Goal: Task Accomplishment & Management: Manage account settings

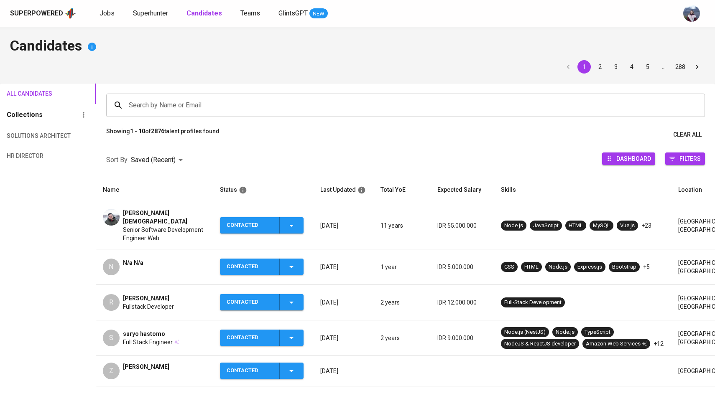
scroll to position [47, 0]
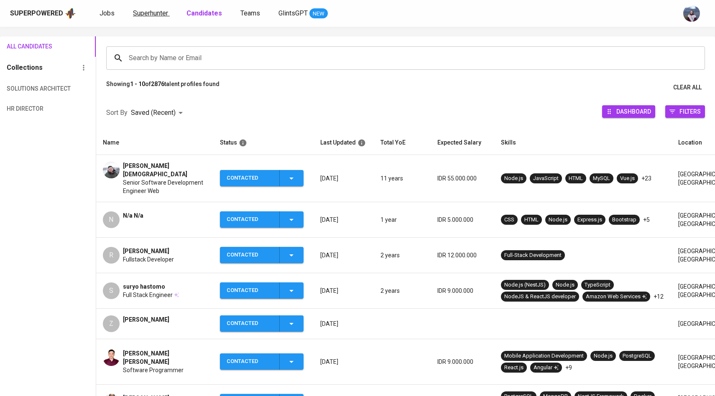
click at [164, 11] on span "Superhunter" at bounding box center [150, 13] width 35 height 8
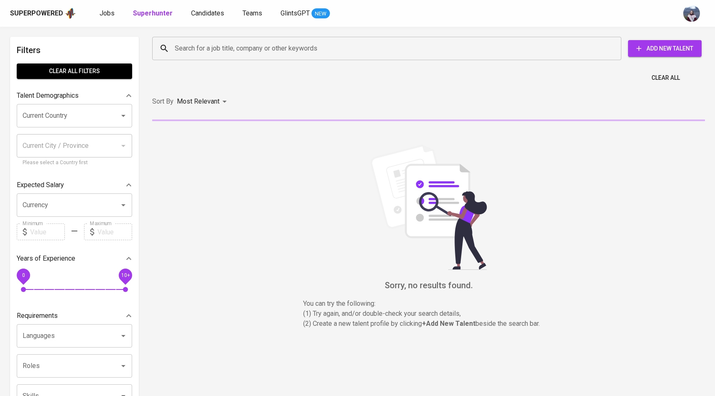
click at [189, 50] on input "Search for a job title, company or other keywords" at bounding box center [389, 49] width 432 height 16
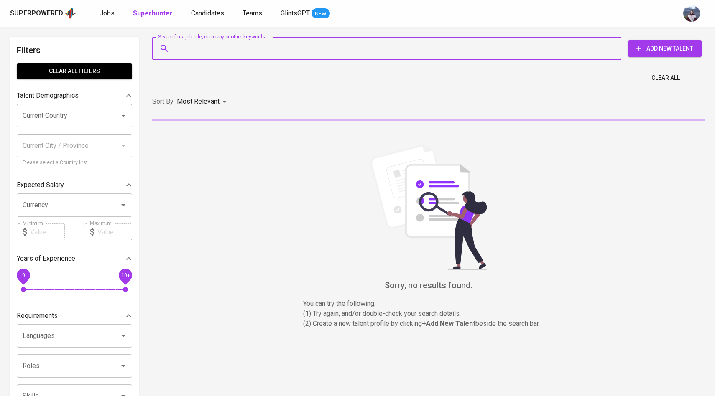
paste input "[EMAIL_ADDRESS][DOMAIN_NAME]"
type input "[EMAIL_ADDRESS][DOMAIN_NAME]"
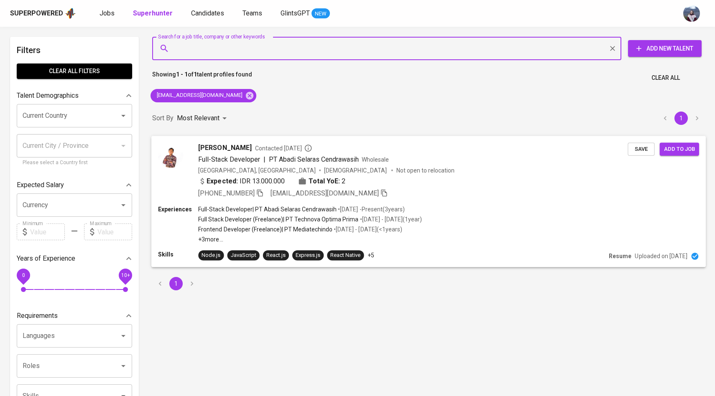
click at [178, 153] on img at bounding box center [170, 155] width 25 height 25
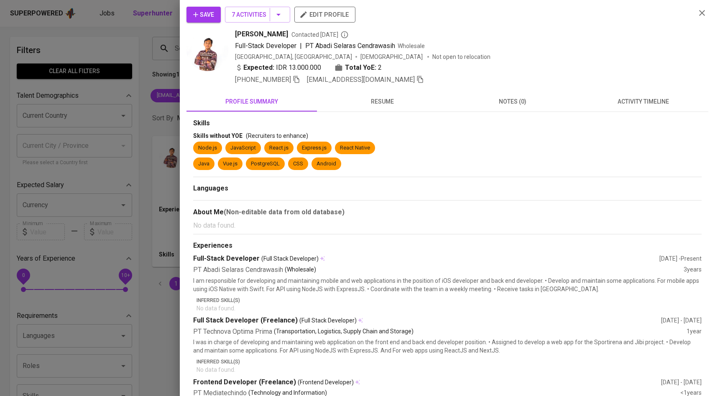
click at [623, 108] on button "activity timeline" at bounding box center [643, 102] width 130 height 20
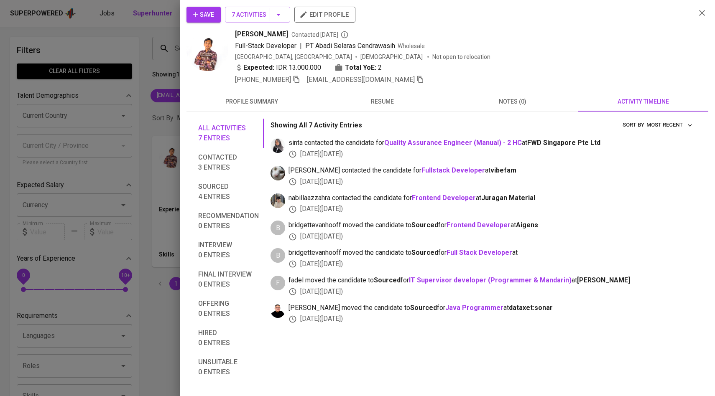
click at [208, 13] on span "Save" at bounding box center [203, 15] width 21 height 10
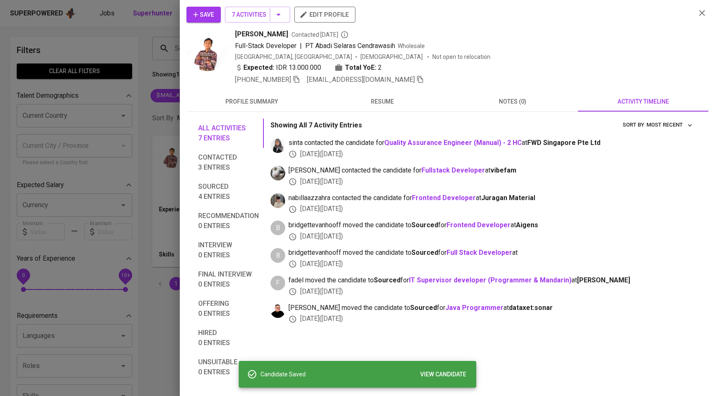
click at [132, 108] on div at bounding box center [357, 198] width 715 height 396
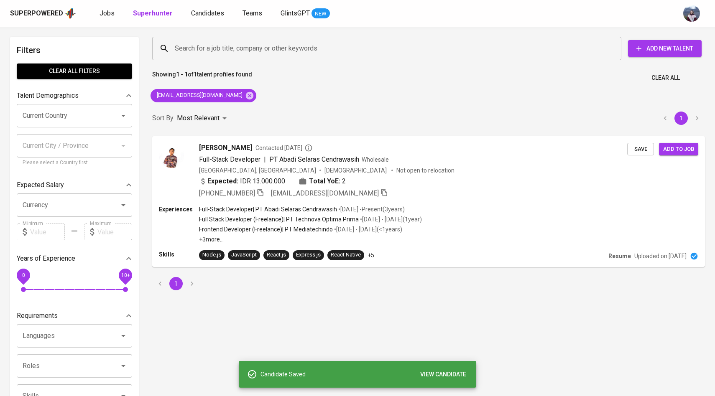
click at [201, 18] on link "Candidates" at bounding box center [208, 13] width 35 height 10
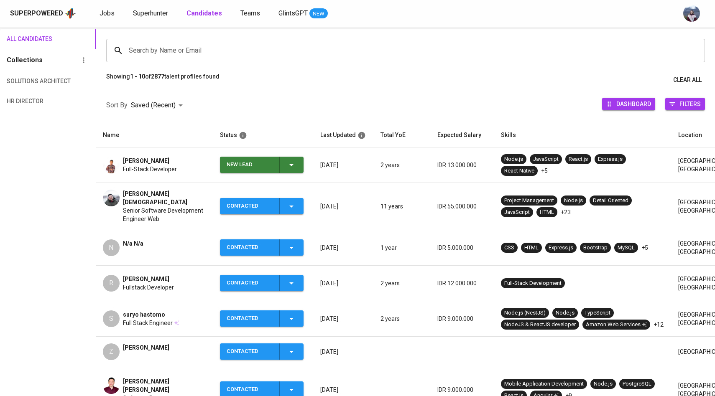
scroll to position [59, 0]
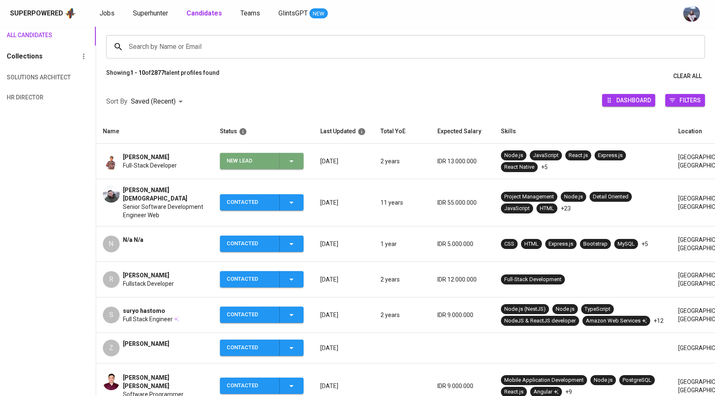
click at [293, 164] on icon "button" at bounding box center [291, 161] width 10 height 10
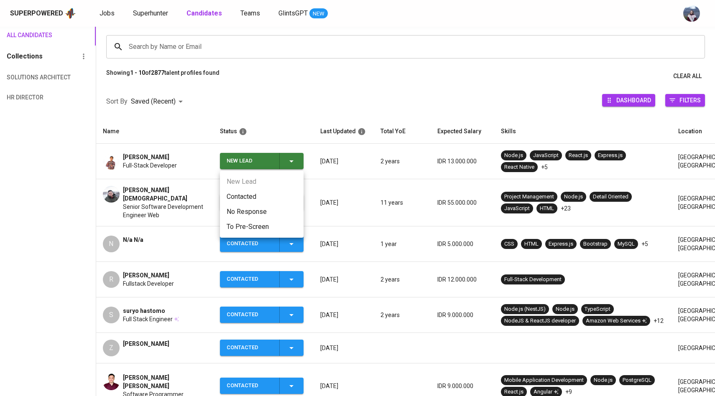
click at [248, 194] on li "Contacted" at bounding box center [262, 196] width 84 height 15
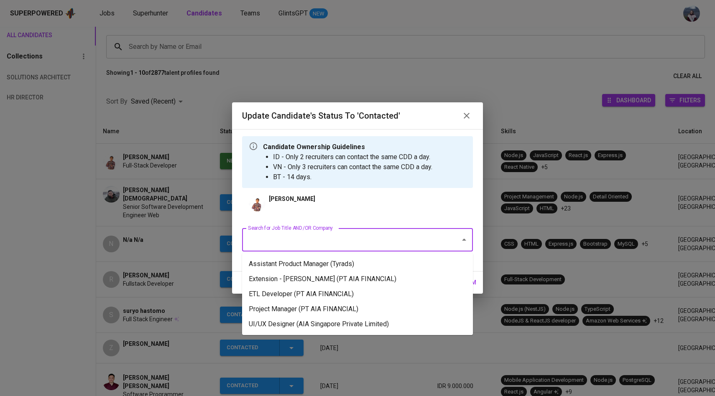
click at [310, 240] on input "Search for Job Title AND/OR Company" at bounding box center [346, 240] width 200 height 16
click at [314, 311] on li "Project Manager (PT AIA FINANCIAL)" at bounding box center [357, 309] width 231 height 15
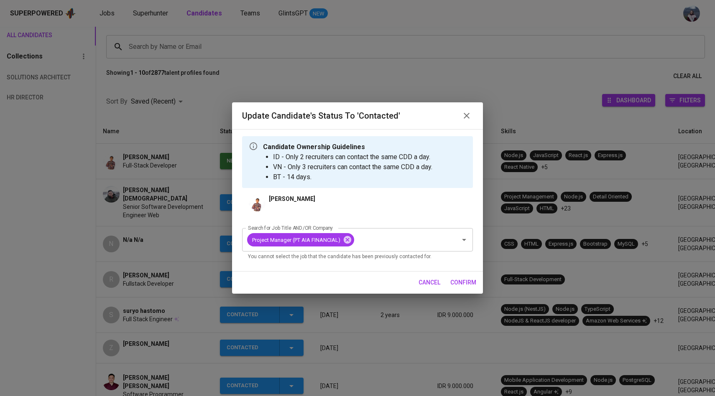
click at [462, 279] on span "confirm" at bounding box center [463, 283] width 26 height 10
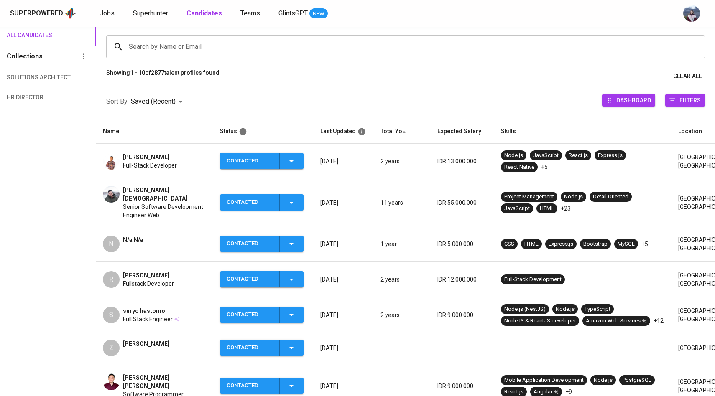
click at [157, 13] on span "Superhunter" at bounding box center [150, 13] width 35 height 8
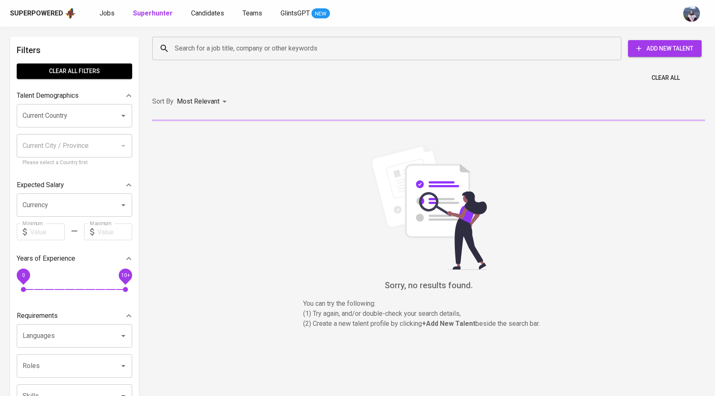
click at [188, 47] on input "Search for a job title, company or other keywords" at bounding box center [389, 49] width 432 height 16
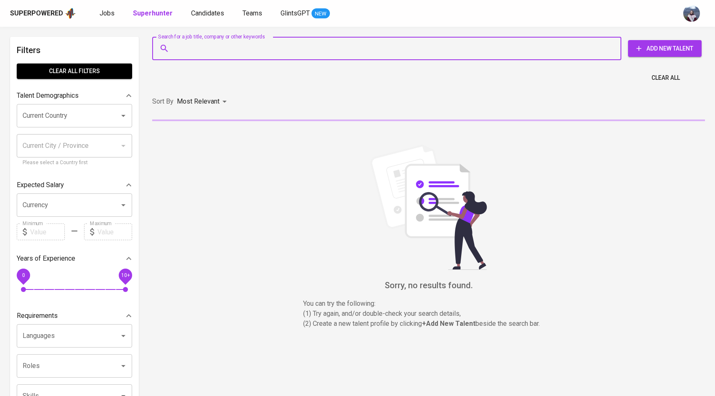
paste input "[EMAIL_ADDRESS][DOMAIN_NAME]"
type input "[EMAIL_ADDRESS][DOMAIN_NAME]"
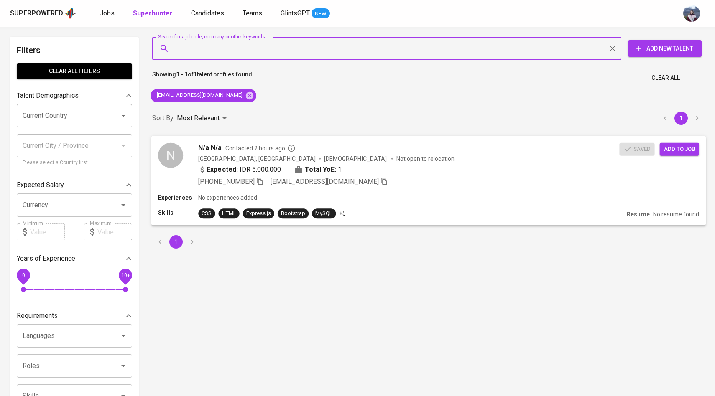
click at [178, 148] on div "N" at bounding box center [170, 155] width 25 height 25
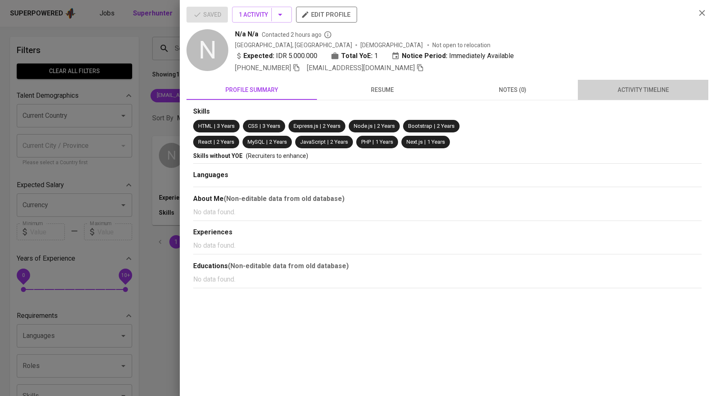
click at [622, 89] on span "activity timeline" at bounding box center [643, 90] width 120 height 10
